Goal: Transaction & Acquisition: Obtain resource

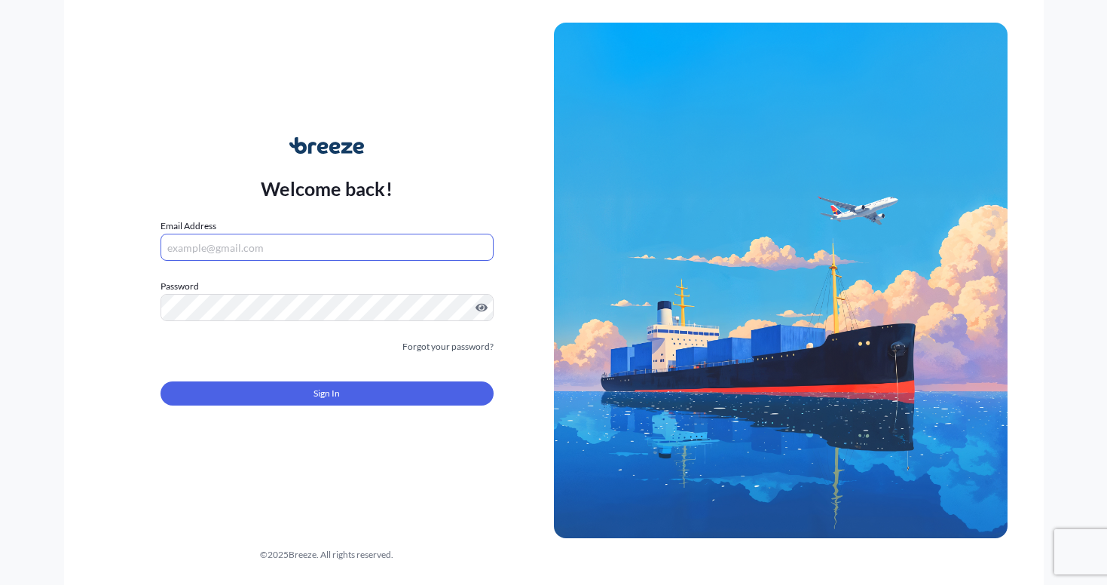
type input "[EMAIL_ADDRESS][DOMAIN_NAME]"
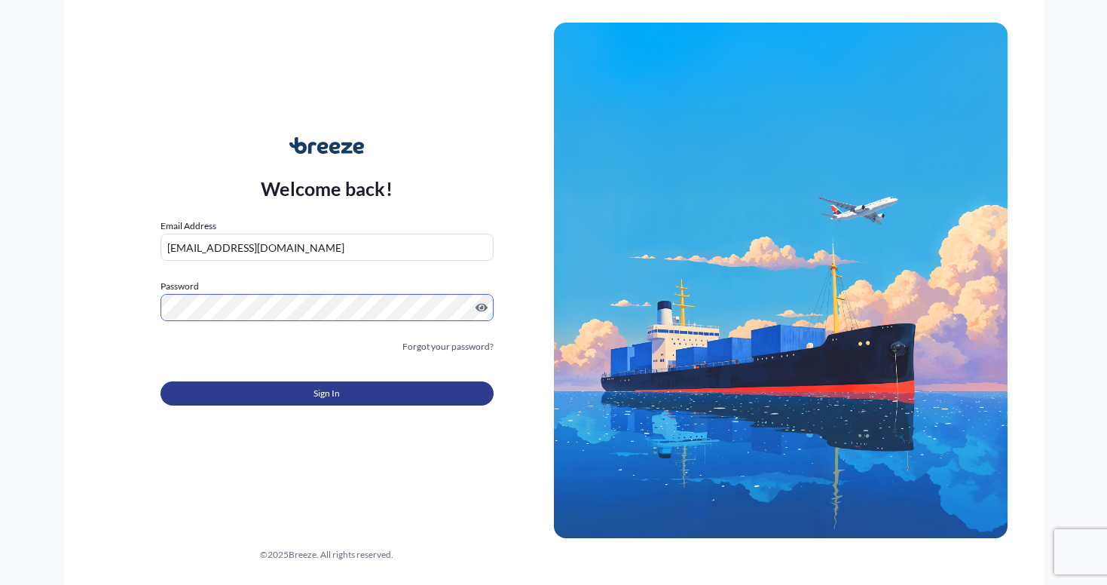
click at [298, 386] on button "Sign In" at bounding box center [327, 393] width 333 height 24
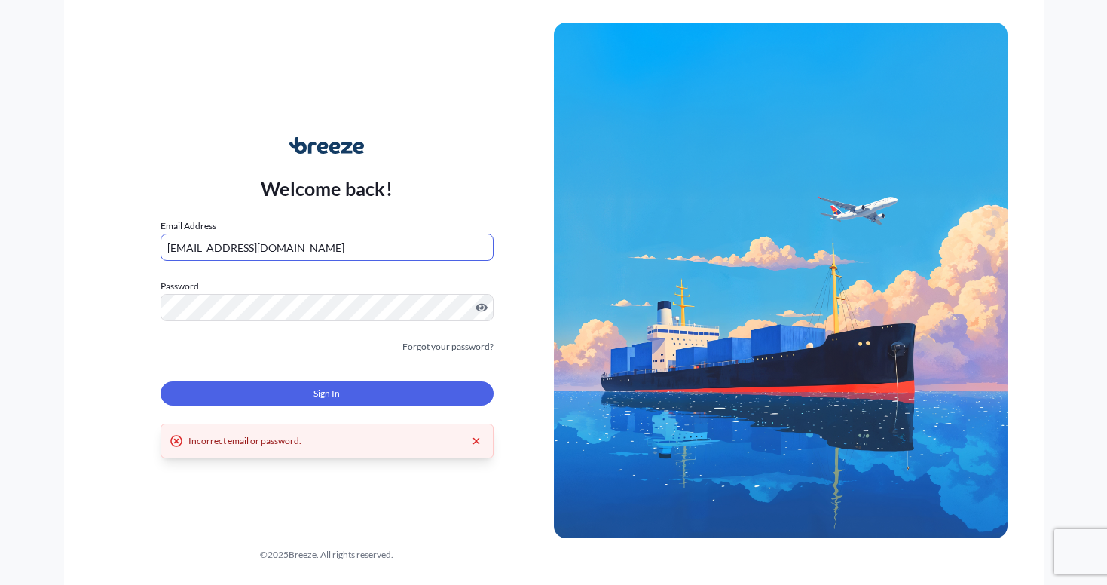
click at [476, 310] on div at bounding box center [327, 307] width 333 height 27
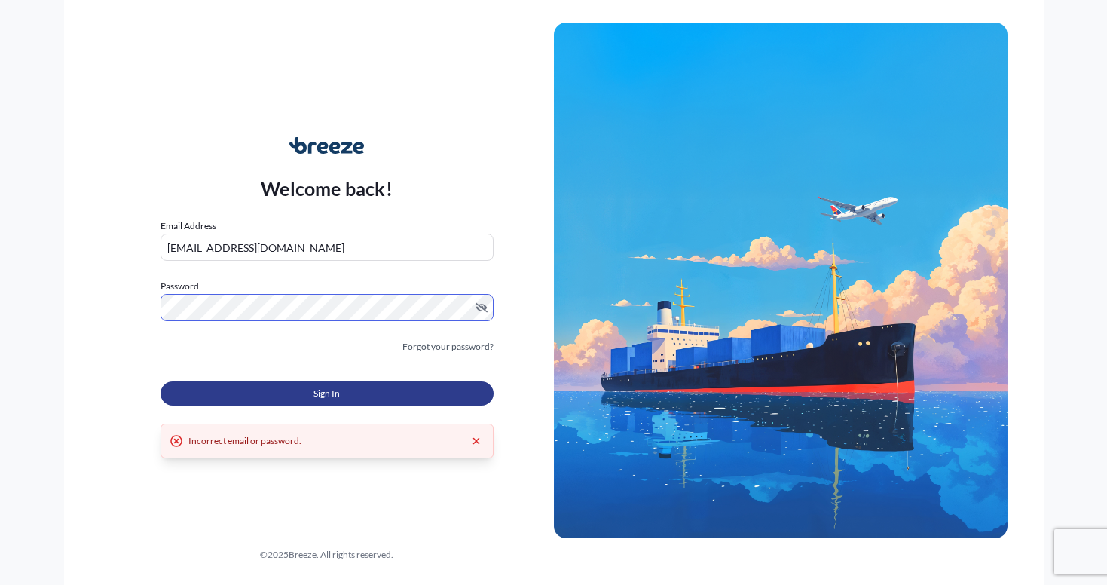
click at [284, 398] on button "Sign In" at bounding box center [327, 393] width 333 height 24
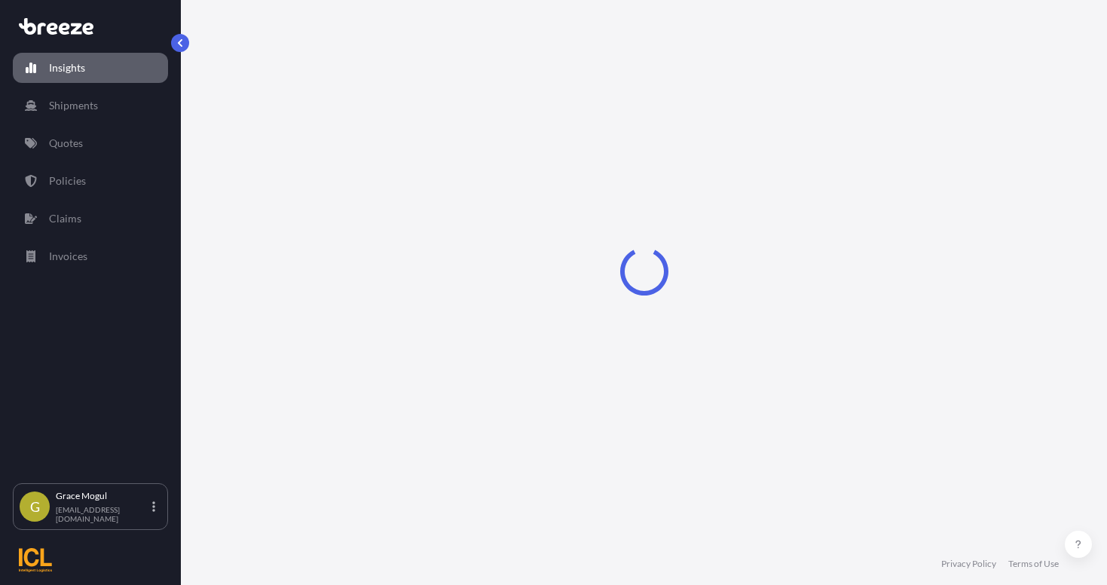
select select "2025"
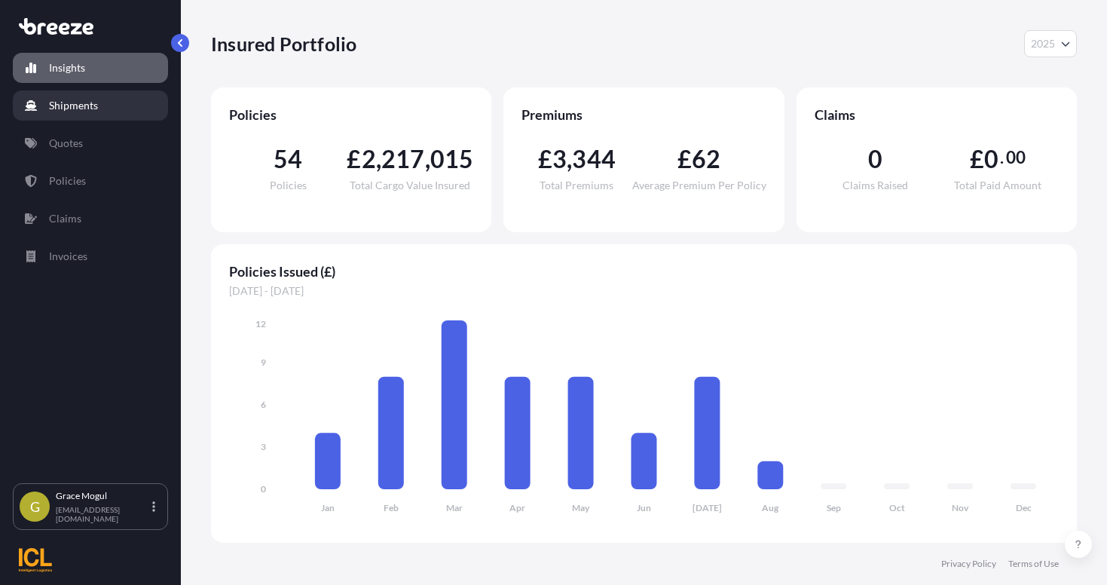
click at [79, 108] on p "Shipments" at bounding box center [73, 105] width 49 height 15
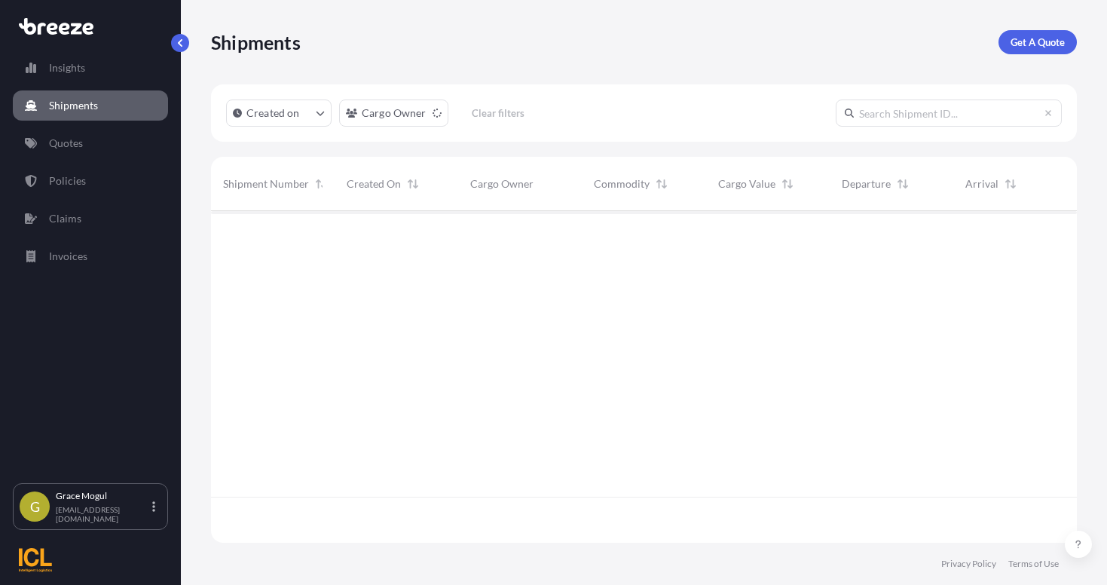
scroll to position [329, 855]
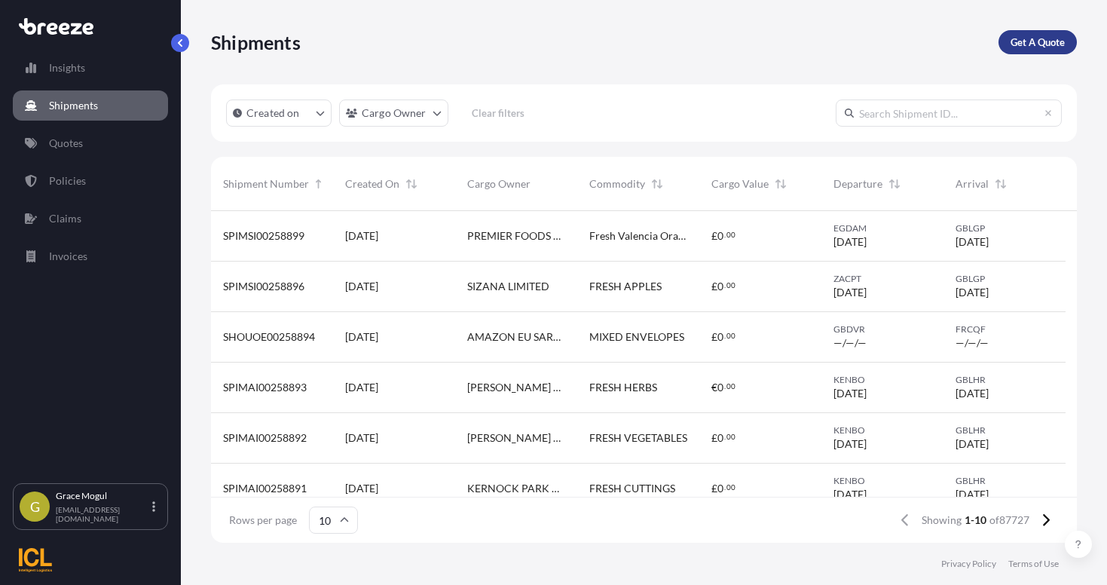
click at [1019, 35] on p "Get A Quote" at bounding box center [1038, 42] width 54 height 15
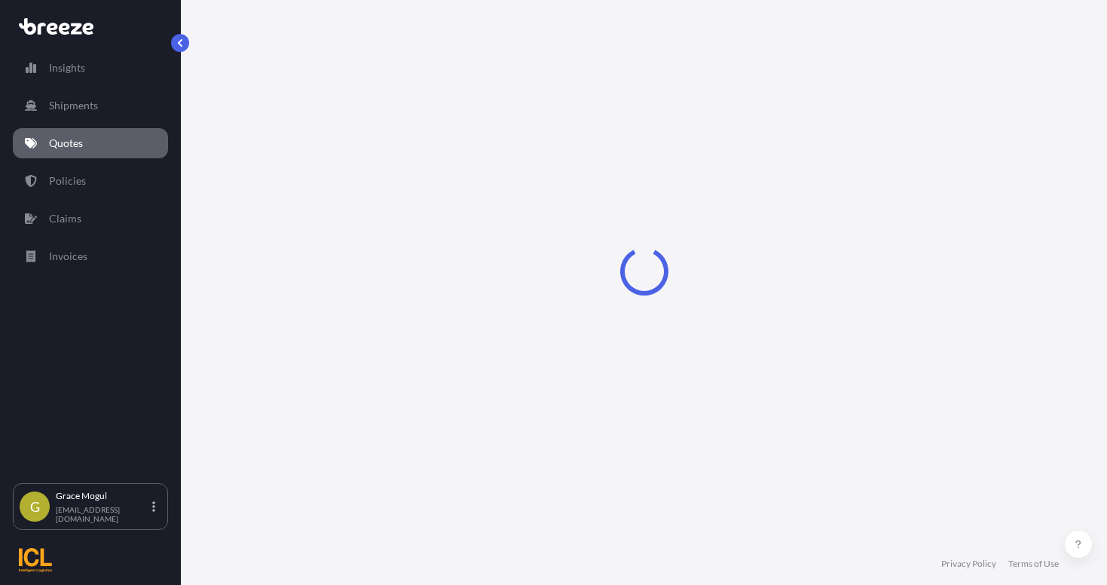
select select "Sea"
select select "1"
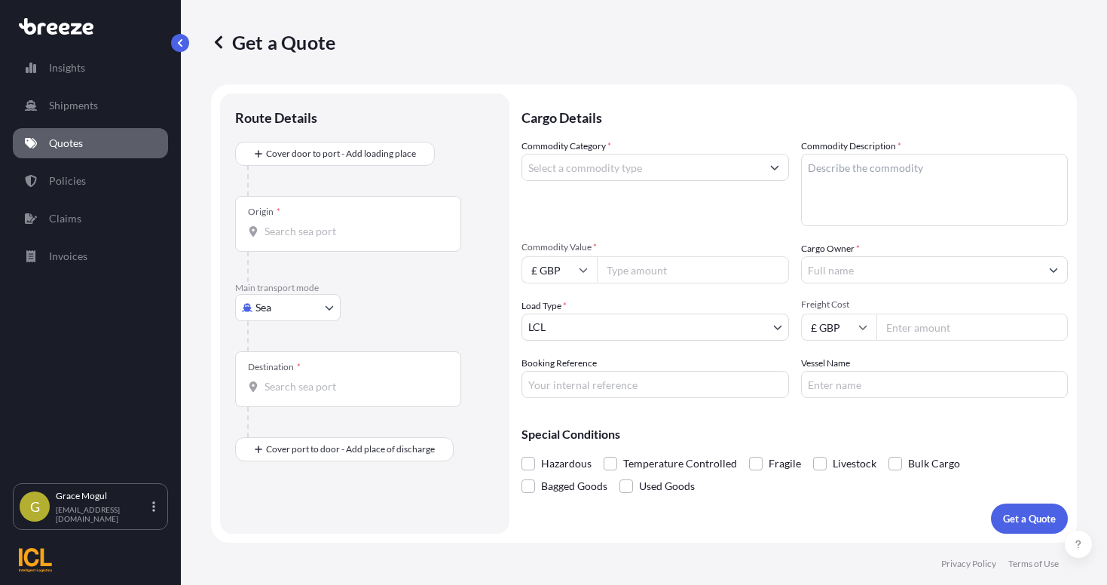
click at [773, 169] on icon "Show suggestions" at bounding box center [774, 168] width 8 height 5
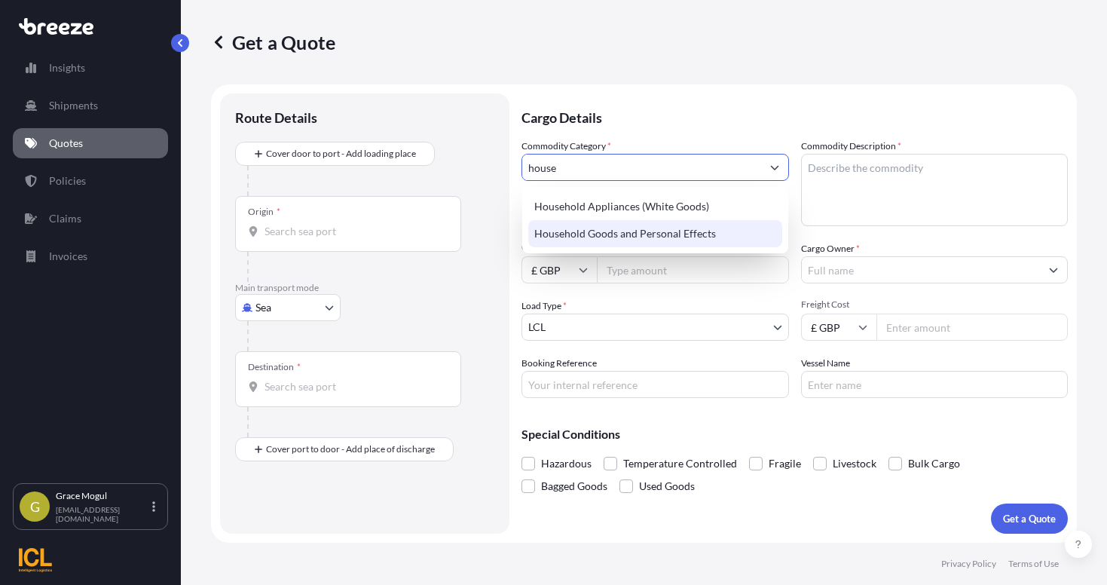
click at [680, 226] on div "Household Goods and Personal Effects" at bounding box center [655, 233] width 254 height 27
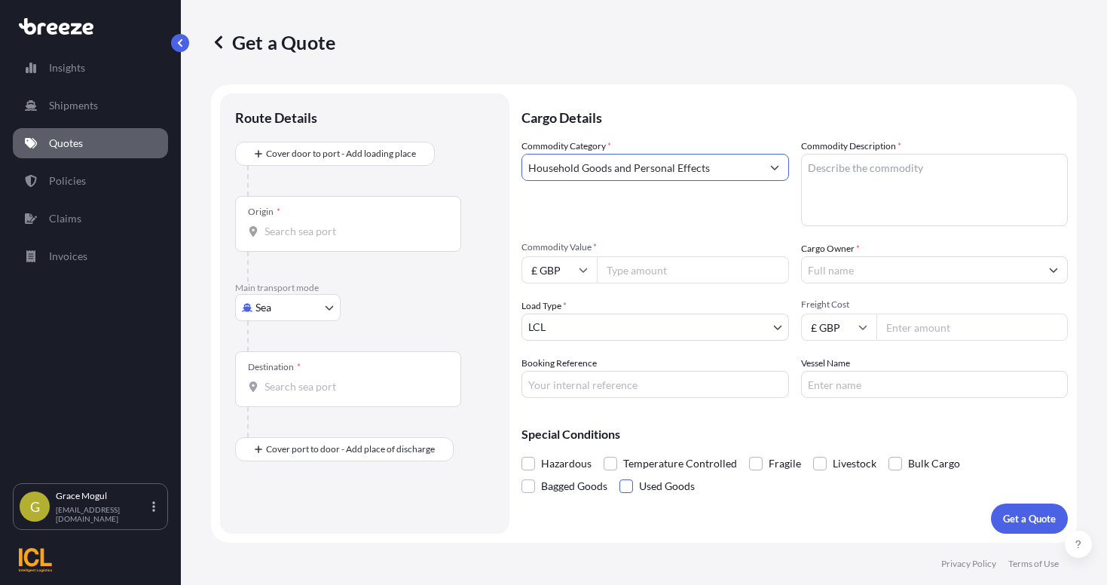
click at [620, 491] on span at bounding box center [627, 486] width 14 height 14
click at [620, 475] on input "Used Goods" at bounding box center [620, 475] width 0 height 0
click at [620, 491] on span at bounding box center [627, 486] width 14 height 14
click at [620, 475] on input "Used Goods" at bounding box center [620, 475] width 0 height 0
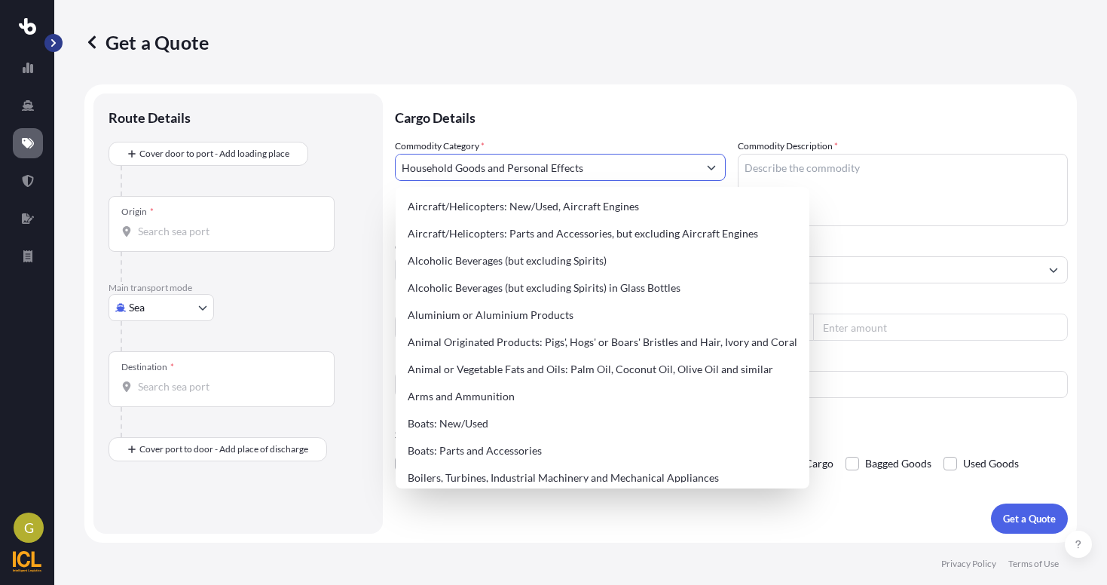
click at [466, 165] on input "Household Goods and Personal Effects" at bounding box center [547, 167] width 302 height 27
click at [571, 123] on p "Cargo Details" at bounding box center [731, 115] width 673 height 45
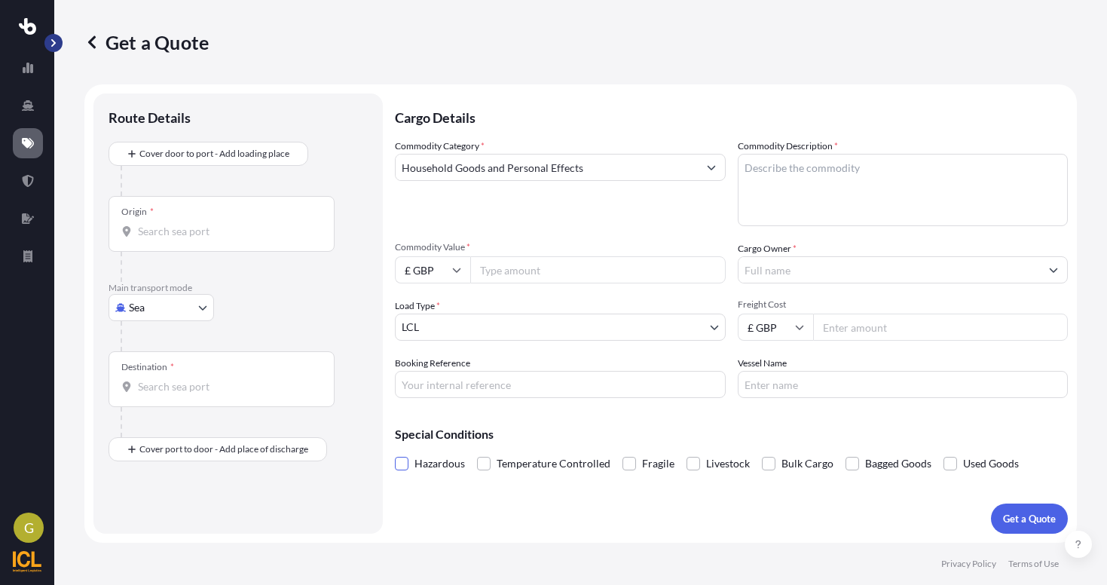
click at [408, 467] on span at bounding box center [402, 464] width 14 height 14
click at [395, 452] on input "Hazardous" at bounding box center [395, 452] width 0 height 0
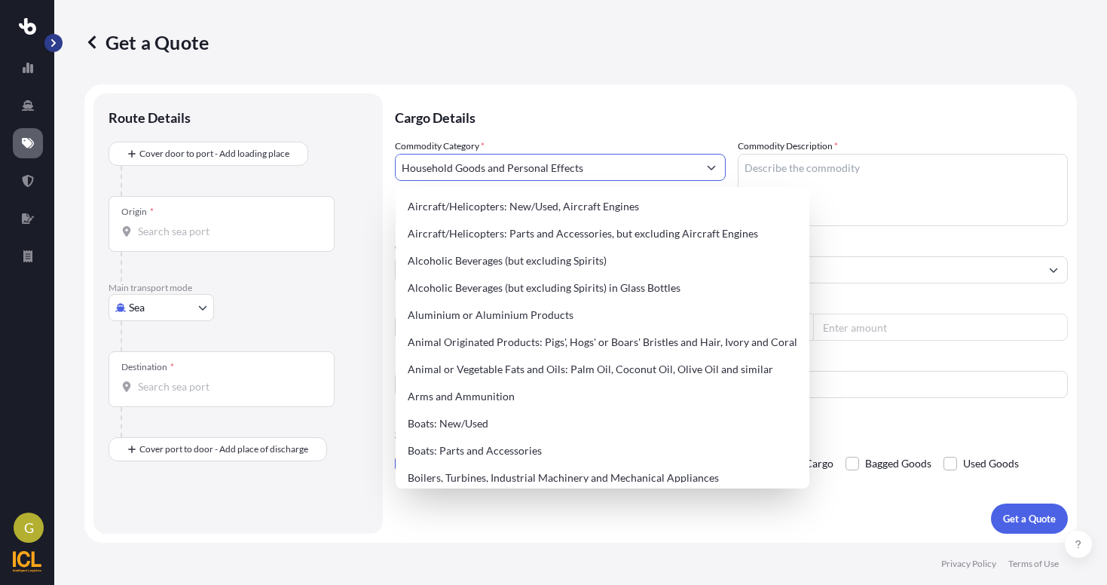
click at [676, 175] on input "Household Goods and Personal Effects" at bounding box center [547, 167] width 302 height 27
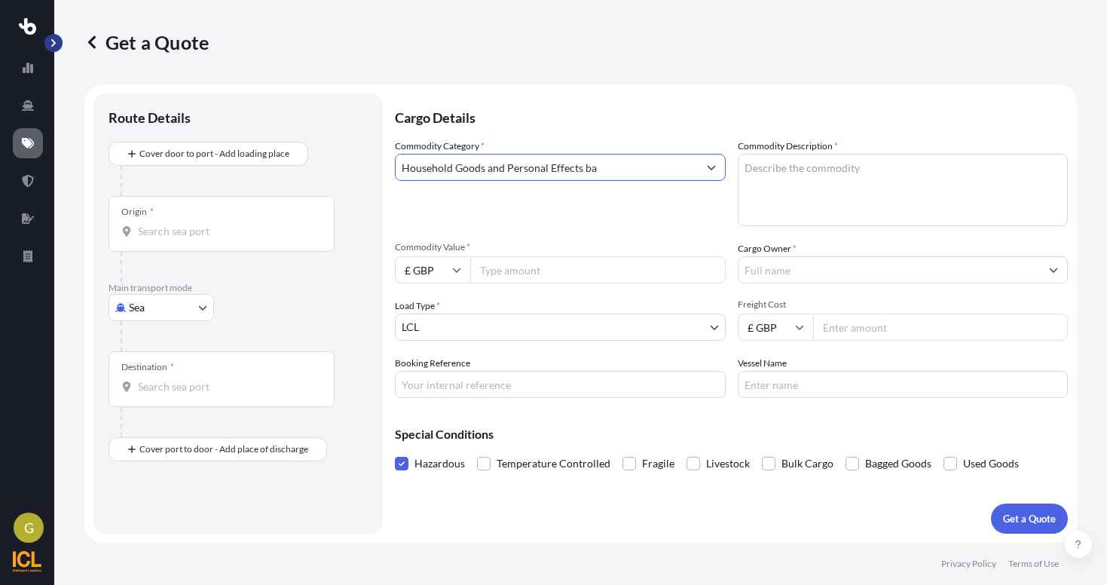
click at [708, 167] on icon "Show suggestions" at bounding box center [711, 167] width 9 height 9
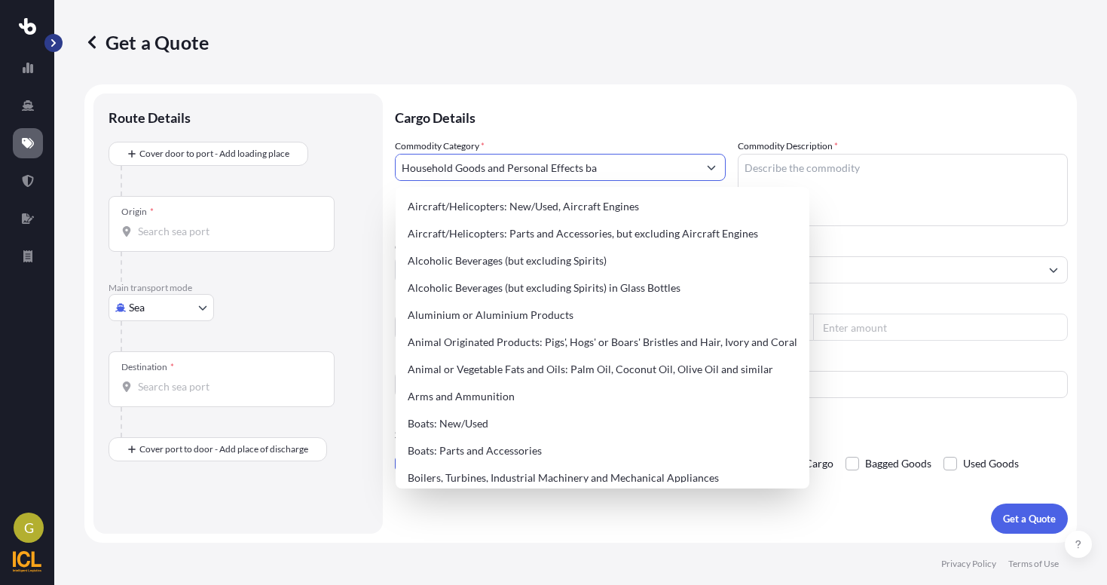
drag, startPoint x: 655, startPoint y: 165, endPoint x: 360, endPoint y: 161, distance: 294.7
click at [361, 161] on form "Route Details Cover door to port - Add loading place Place of loading Road Road…" at bounding box center [580, 313] width 993 height 458
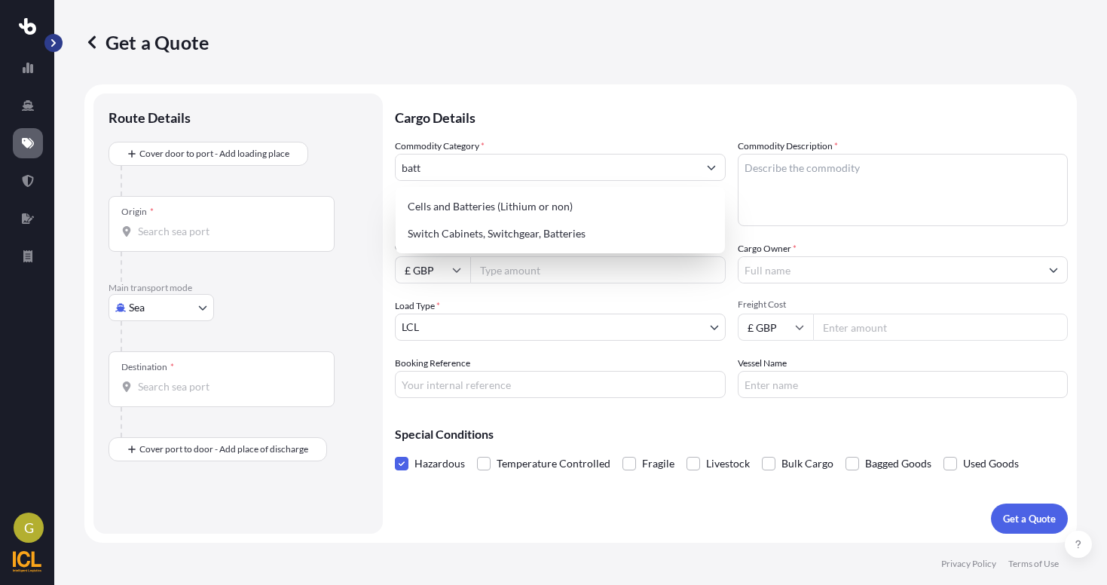
click at [558, 136] on p "Cargo Details" at bounding box center [731, 115] width 673 height 45
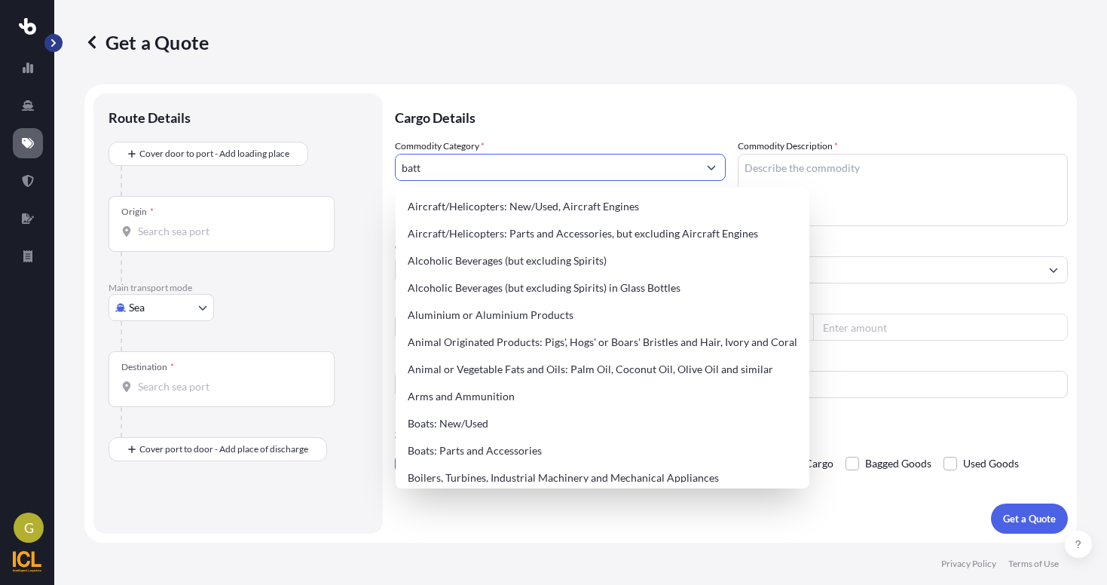
click at [587, 173] on input "batt" at bounding box center [547, 167] width 302 height 27
drag, startPoint x: 587, startPoint y: 173, endPoint x: 398, endPoint y: 168, distance: 189.2
click at [398, 168] on input "batt" at bounding box center [547, 167] width 302 height 27
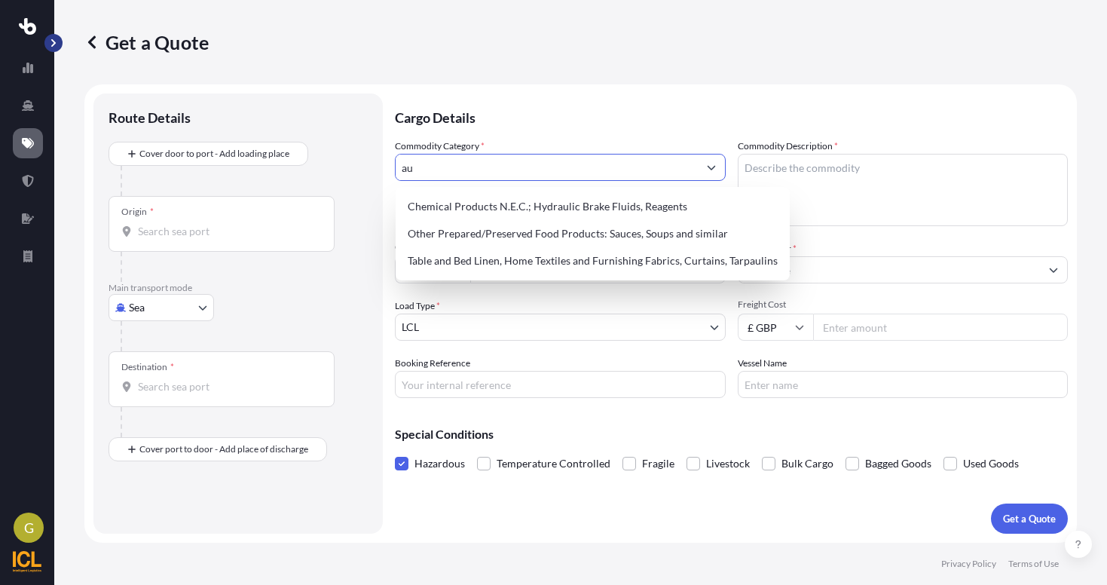
type input "a"
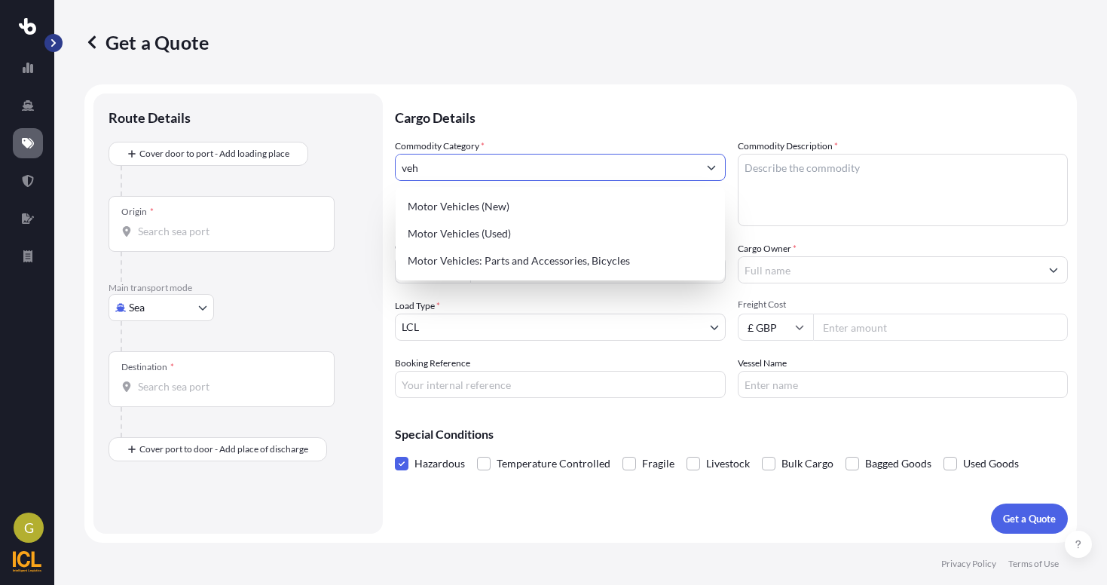
type input "veh"
click at [568, 138] on p "Cargo Details" at bounding box center [731, 115] width 673 height 45
